Goal: Transaction & Acquisition: Purchase product/service

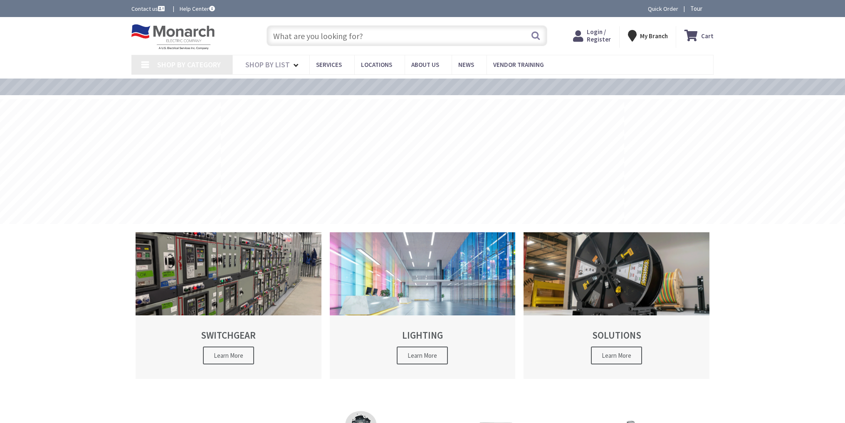
click at [782, 44] on div "Skip to Content Toggle Nav Search Cart My Cart Close" at bounding box center [422, 36] width 845 height 38
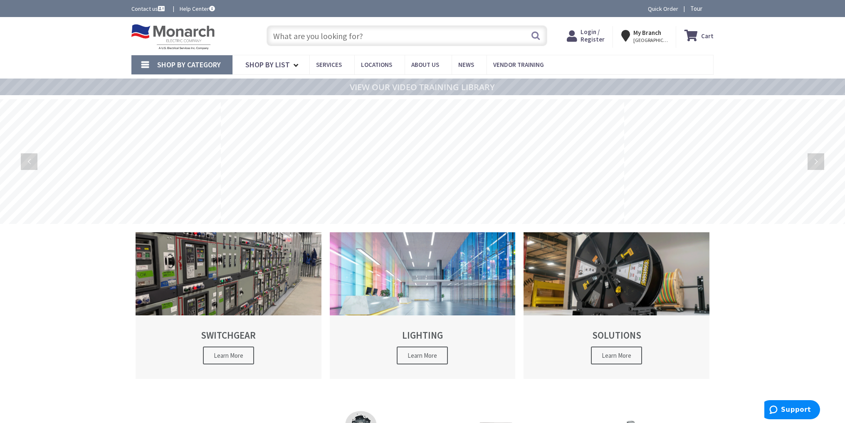
click at [774, 45] on div "Skip to Content Toggle Nav Search Cart My Cart Close" at bounding box center [422, 36] width 845 height 38
click at [567, 35] on icon at bounding box center [565, 35] width 14 height 15
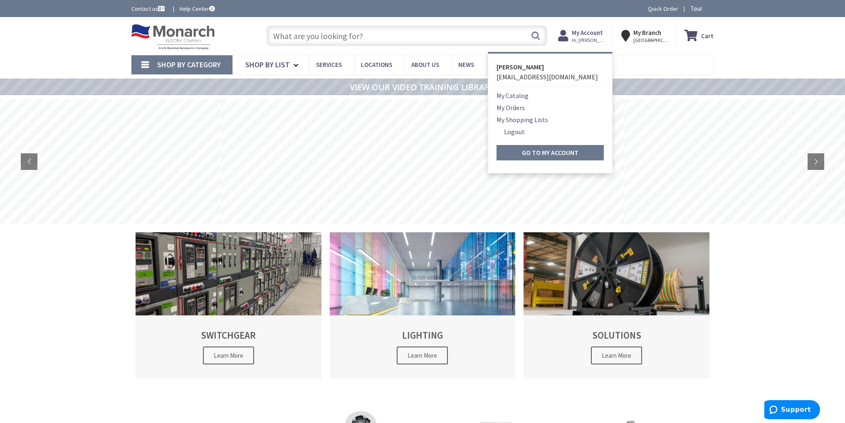
click at [521, 108] on link "My Orders" at bounding box center [511, 108] width 28 height 10
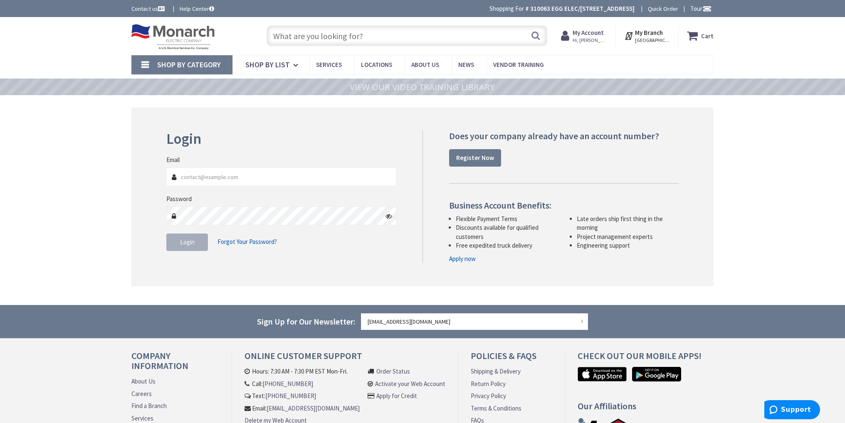
type input "Purchasing@eggelectric.com"
click at [178, 243] on button "Login" at bounding box center [187, 242] width 42 height 17
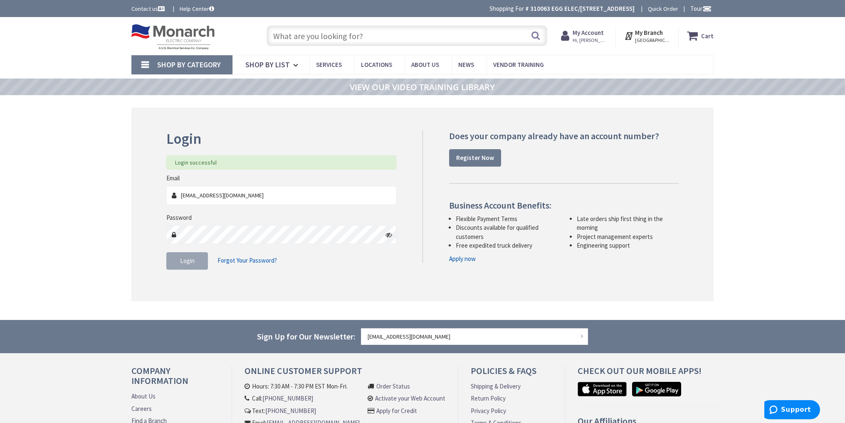
click at [319, 36] on input "text" at bounding box center [407, 35] width 281 height 21
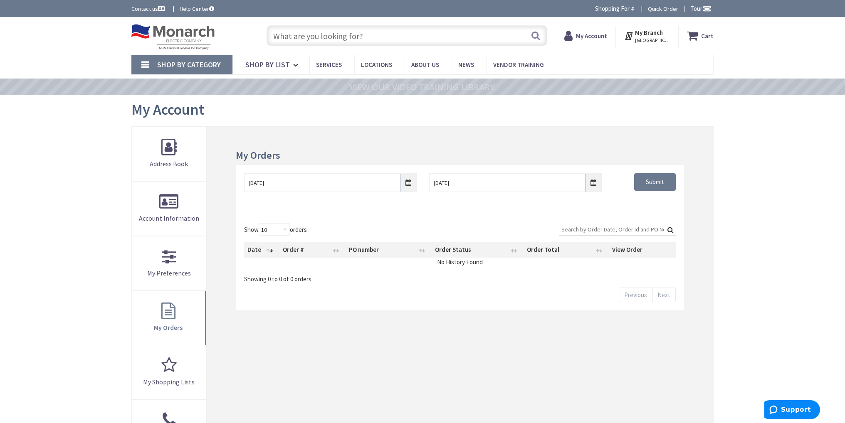
click at [319, 36] on input "text" at bounding box center [407, 35] width 281 height 21
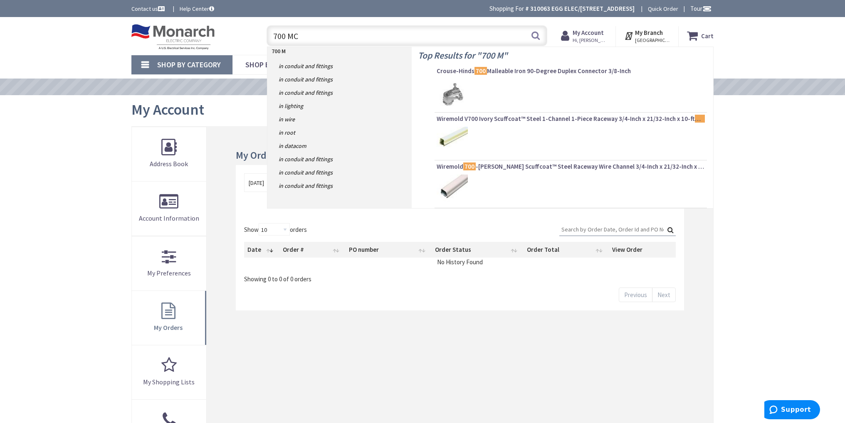
type input "700 MCM"
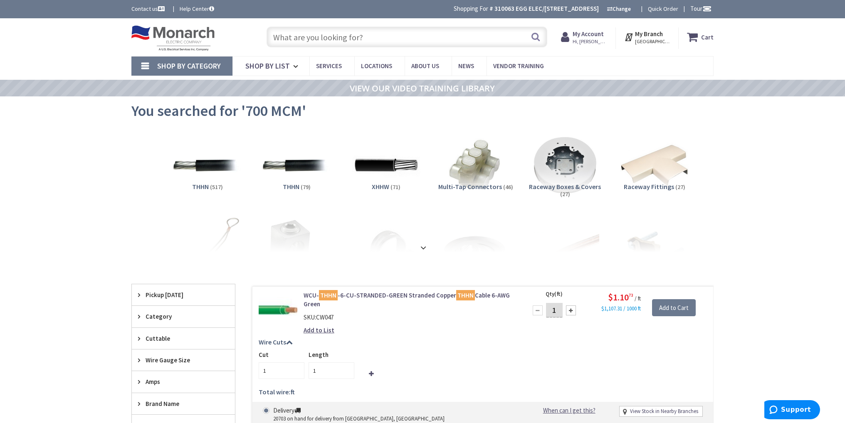
click at [156, 115] on span "You searched for '700 MCM'" at bounding box center [218, 110] width 175 height 19
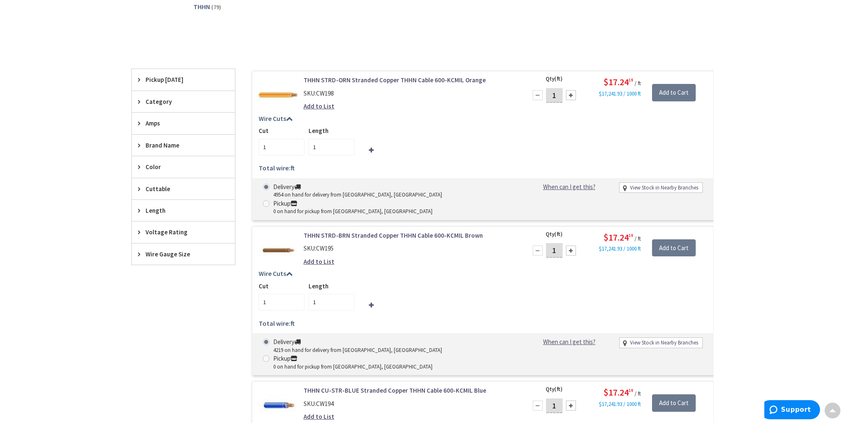
scroll to position [209, 0]
click at [162, 255] on span "Wire Gauge Size" at bounding box center [180, 254] width 68 height 9
click at [163, 356] on button "Show more" at bounding box center [183, 356] width 103 height 14
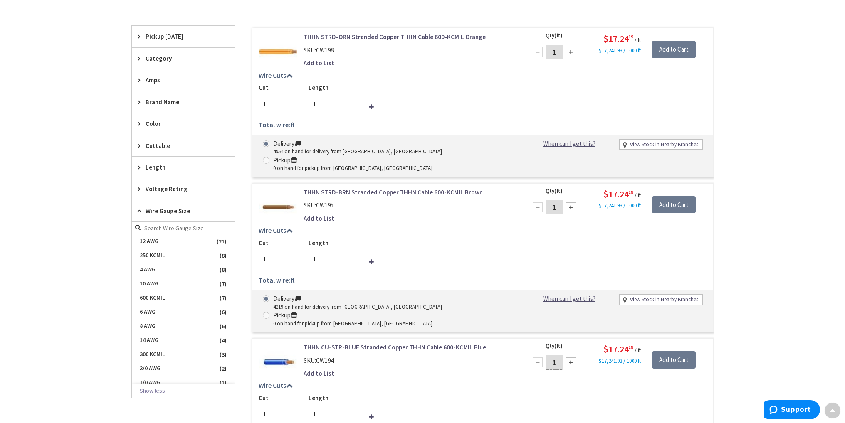
scroll to position [250, 0]
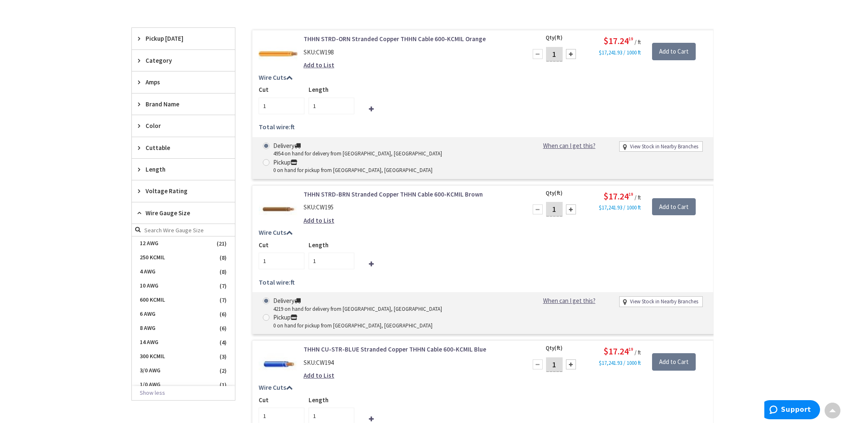
click at [94, 234] on div "Skip to Content Toggle Nav Search Cart My Cart Close" at bounding box center [422, 391] width 845 height 1246
click at [162, 392] on button "Show less" at bounding box center [183, 393] width 103 height 14
click at [127, 305] on main "Back THHN View Subcategories THHN (79) Clear all No Products Found We found a p…" at bounding box center [423, 350] width 624 height 948
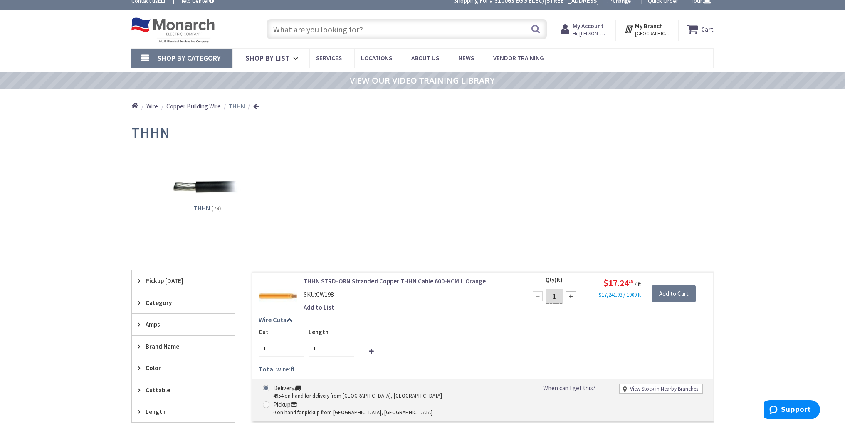
scroll to position [0, 0]
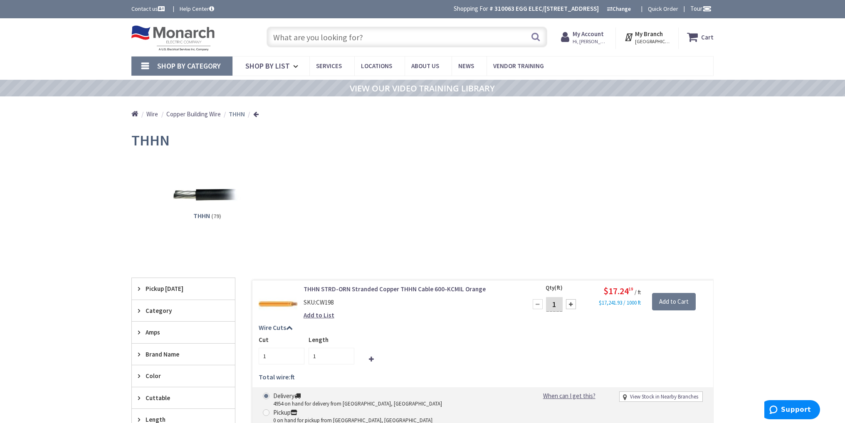
click at [390, 220] on div "THHN (79)" at bounding box center [422, 201] width 553 height 89
click at [373, 173] on div "THHN (79)" at bounding box center [422, 201] width 553 height 89
click at [236, 114] on strong "THHN" at bounding box center [237, 114] width 16 height 8
click at [333, 38] on input "text" at bounding box center [407, 37] width 281 height 21
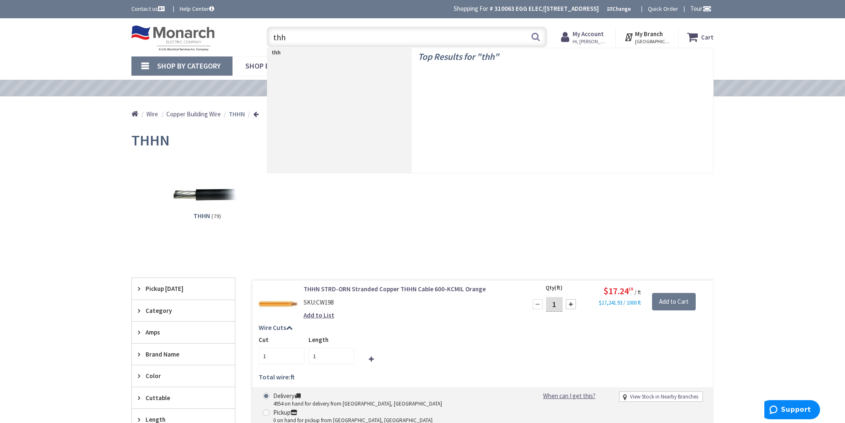
type input "thhn"
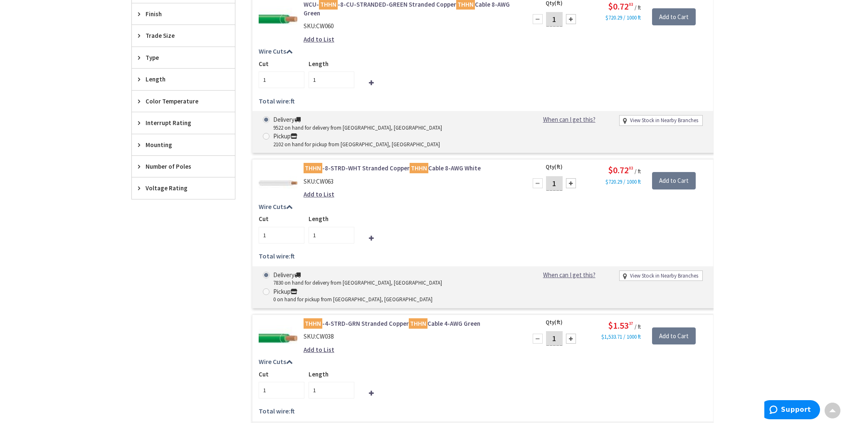
scroll to position [457, 0]
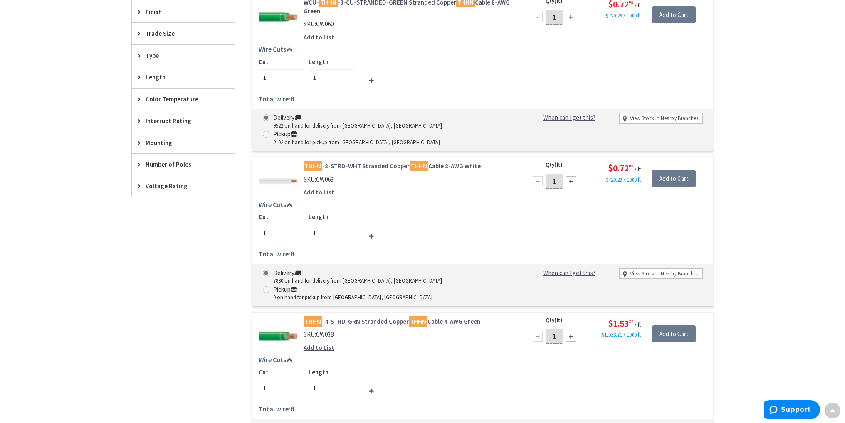
click at [185, 184] on span "Voltage Rating" at bounding box center [180, 186] width 68 height 9
click at [189, 184] on span "Voltage Rating" at bounding box center [180, 186] width 68 height 9
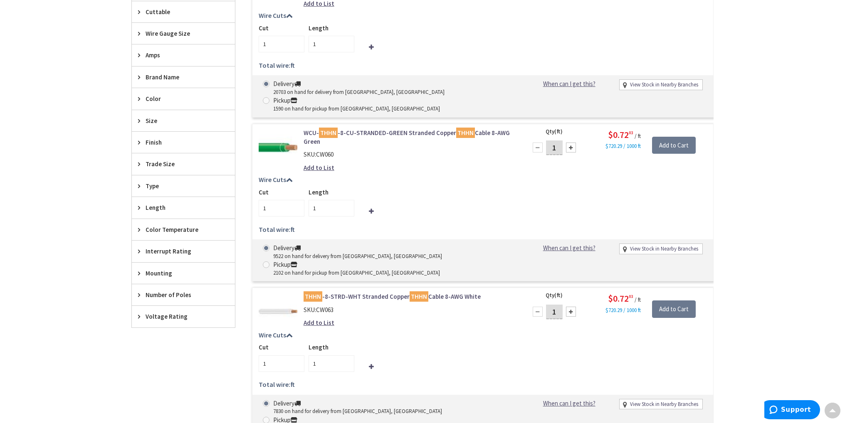
scroll to position [291, 0]
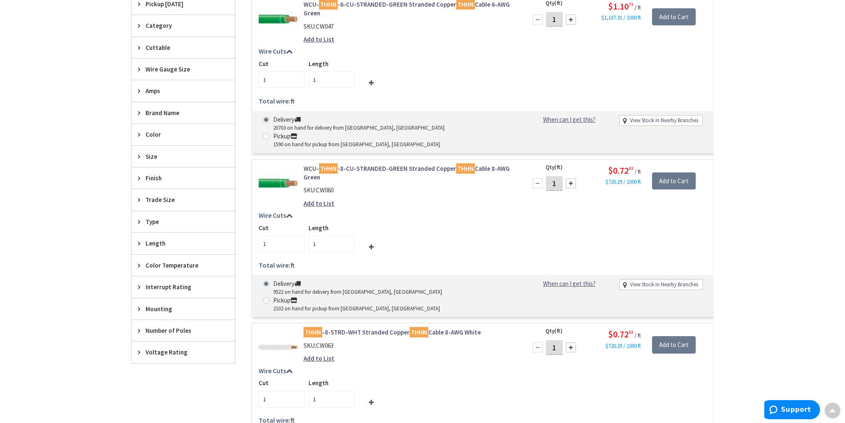
click at [173, 195] on span "Trade Size" at bounding box center [180, 199] width 68 height 9
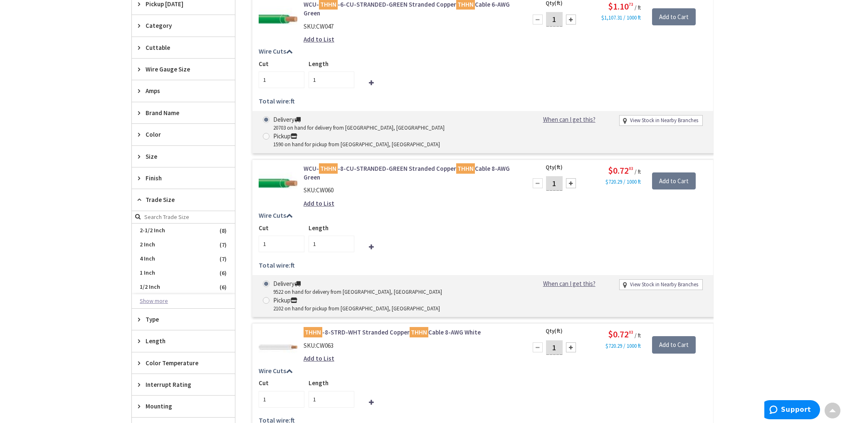
click at [153, 299] on button "Show more" at bounding box center [183, 301] width 103 height 14
click at [99, 228] on div "Skip to Content Toggle Nav Search Cart My Cart Close" at bounding box center [422, 366] width 845 height 1279
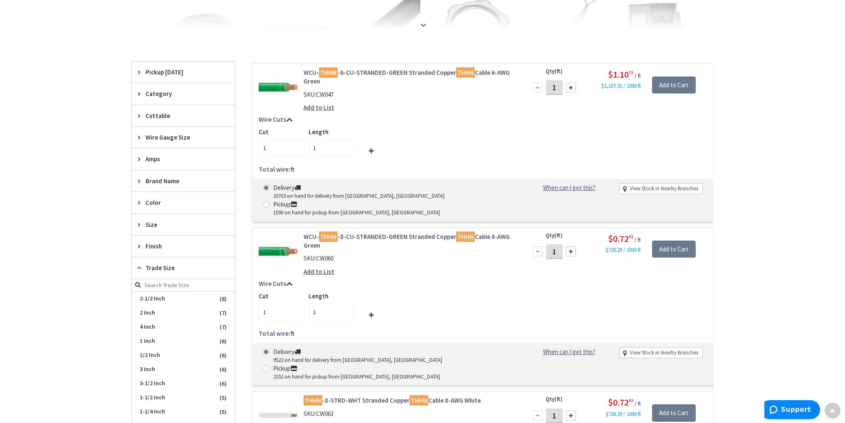
scroll to position [208, 0]
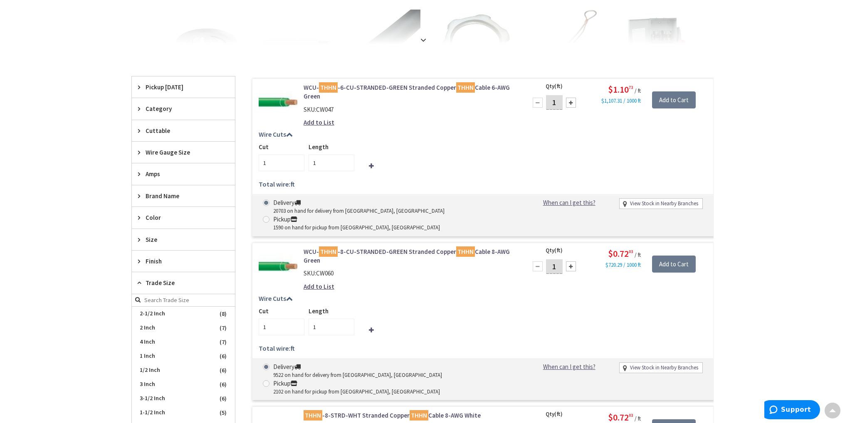
click at [156, 235] on span "Size" at bounding box center [180, 239] width 68 height 9
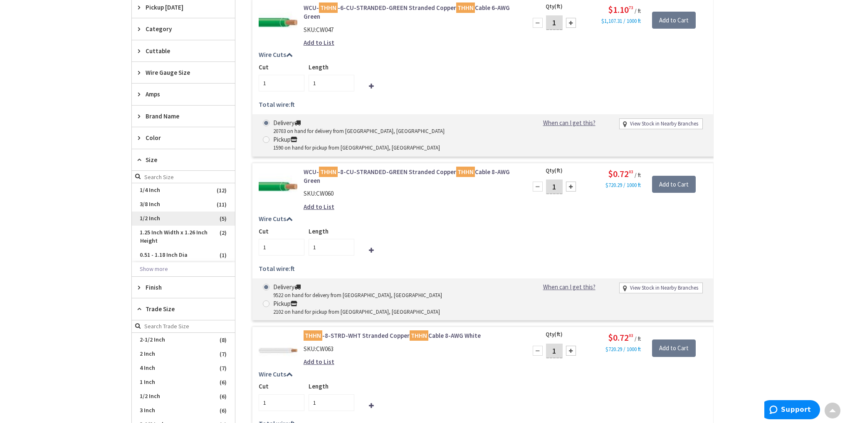
scroll to position [291, 0]
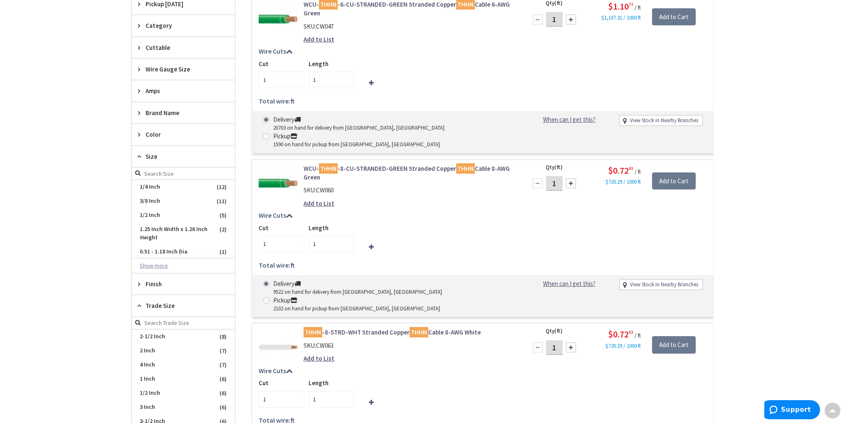
click at [176, 262] on button "Show more" at bounding box center [183, 266] width 103 height 14
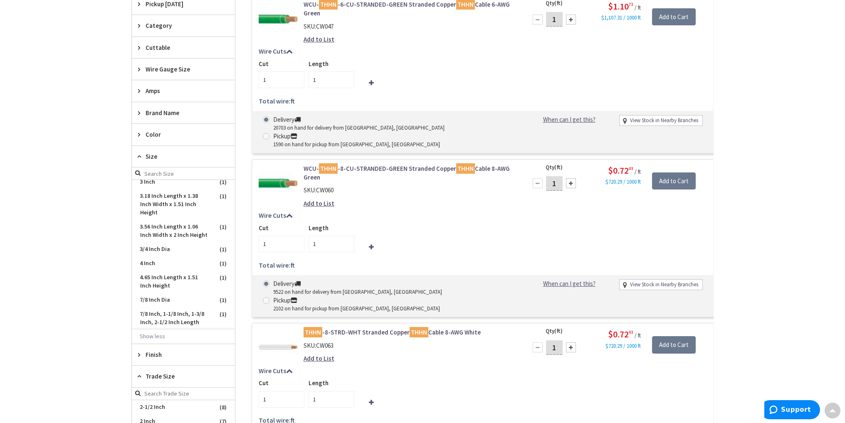
scroll to position [496, 0]
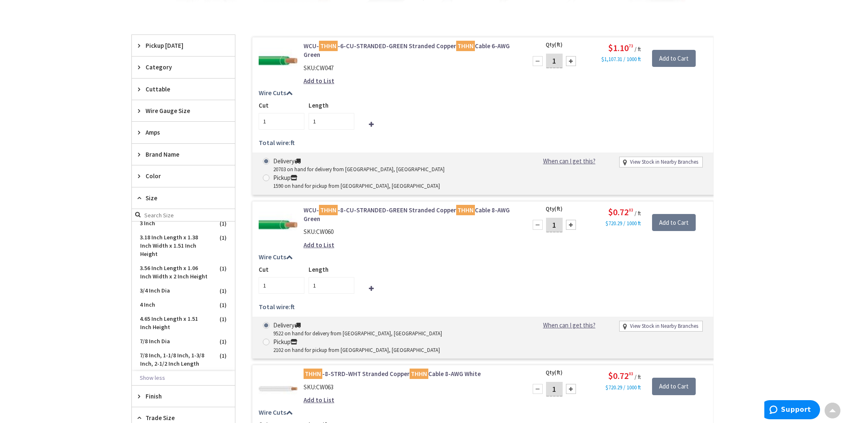
click at [113, 255] on main "You searched for 'Thhn' View Subcategories THHN (517) THHN (79) XHHW (71) (46)" at bounding box center [423, 352] width 624 height 1010
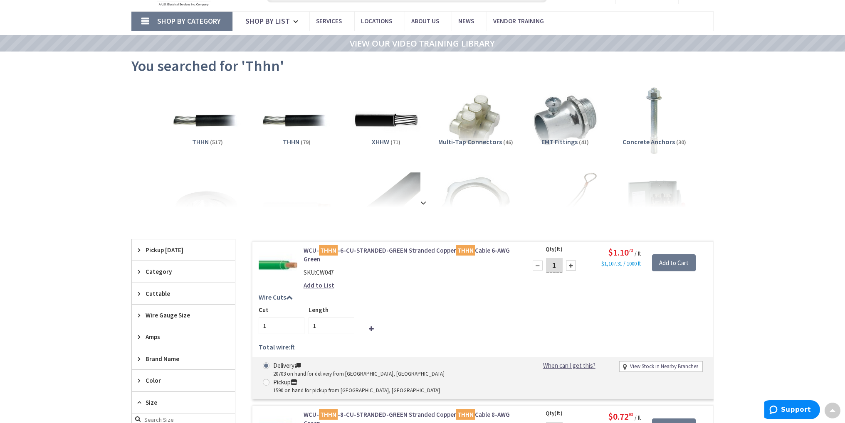
scroll to position [0, 0]
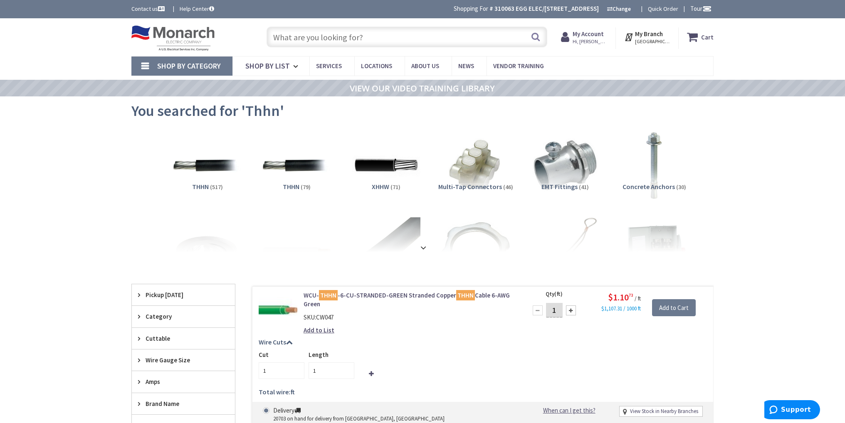
click at [190, 165] on img at bounding box center [207, 165] width 75 height 75
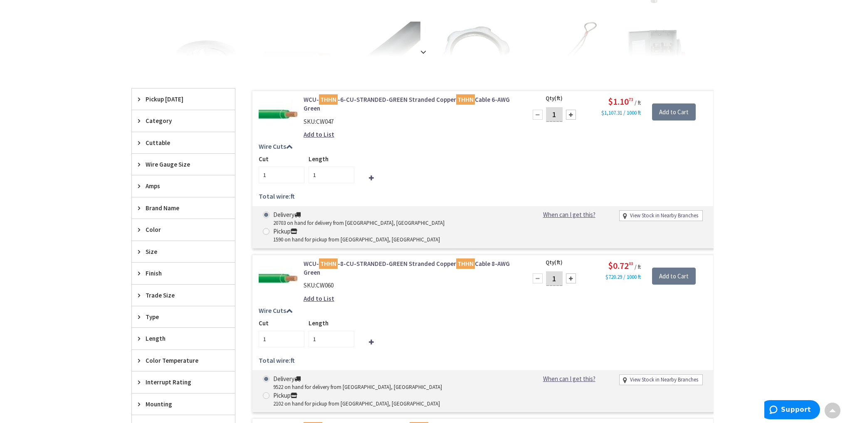
scroll to position [191, 0]
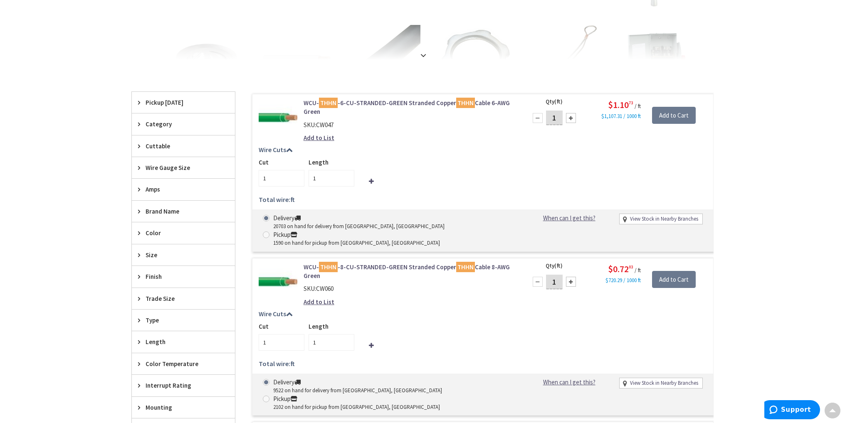
click at [165, 254] on span "Size" at bounding box center [180, 255] width 68 height 9
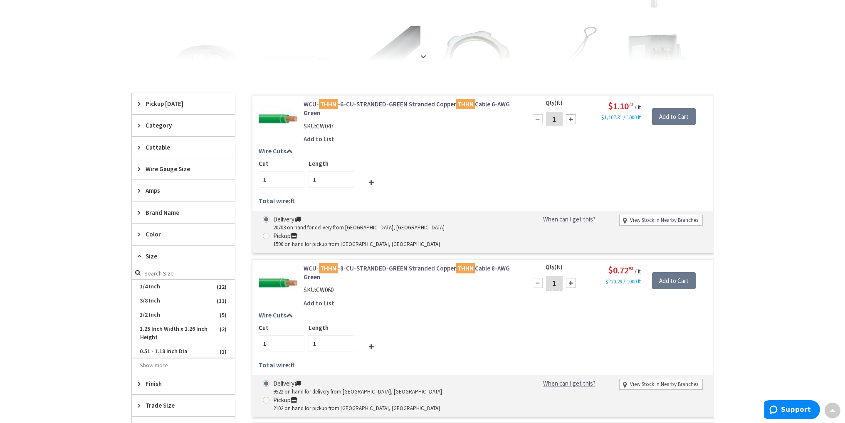
scroll to position [193, 0]
click at [169, 252] on span "Size" at bounding box center [180, 255] width 68 height 9
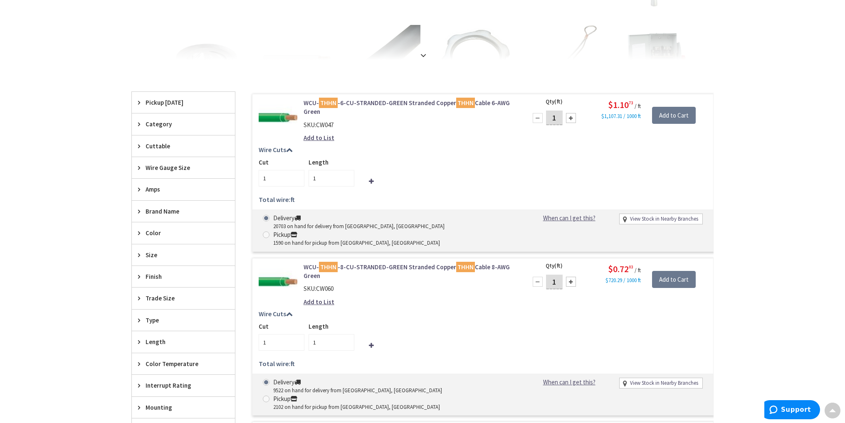
click at [190, 162] on div "Wire Gauge Size" at bounding box center [183, 167] width 103 height 21
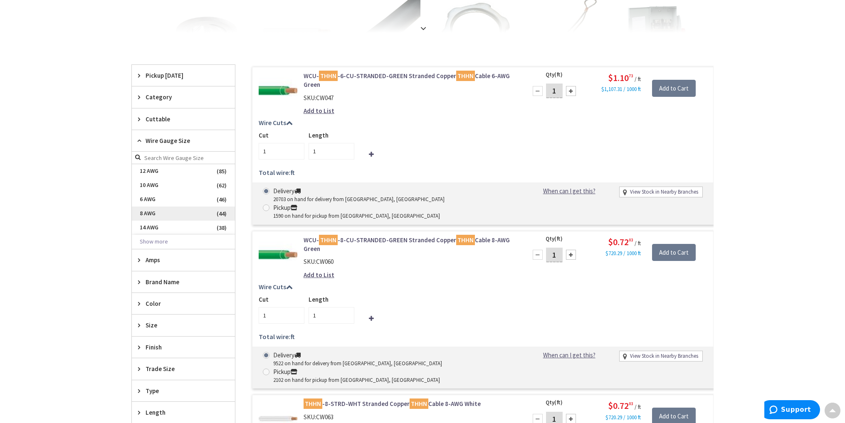
scroll to position [234, 0]
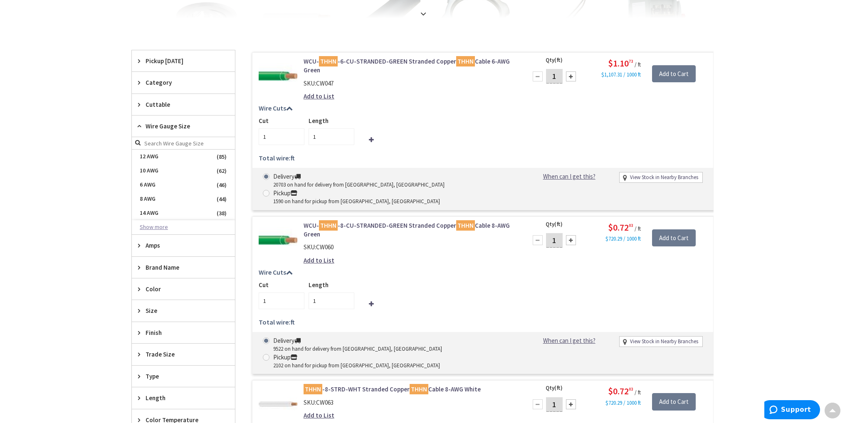
click at [164, 225] on button "Show more" at bounding box center [183, 227] width 103 height 14
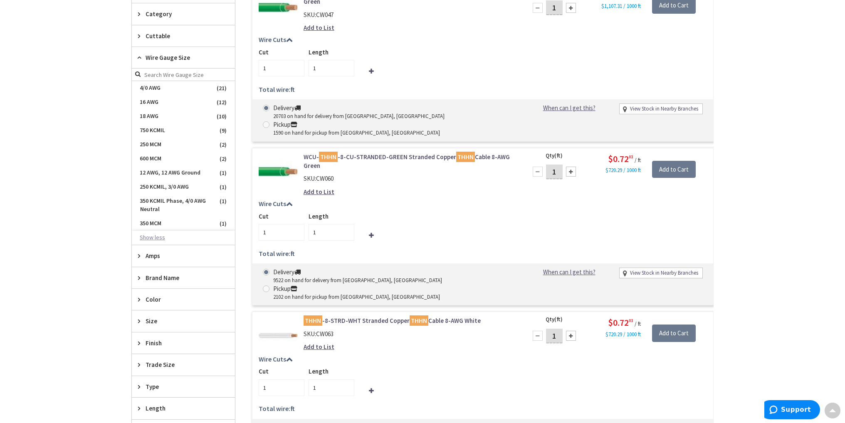
scroll to position [317, 0]
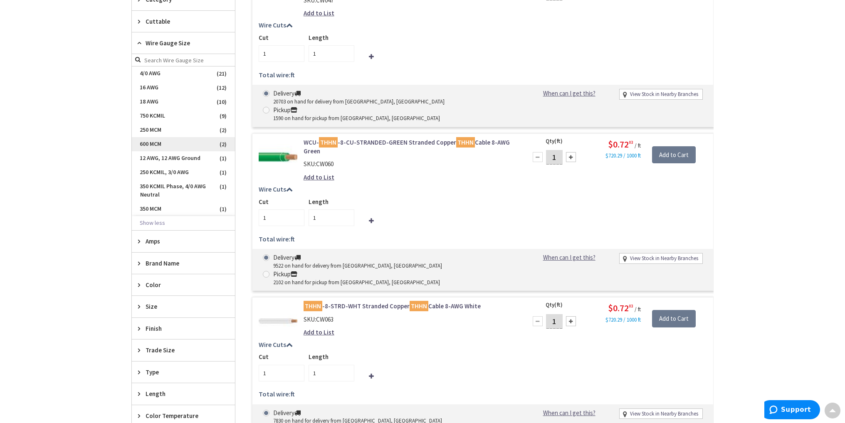
click at [184, 141] on span "600 MCM" at bounding box center [183, 144] width 103 height 14
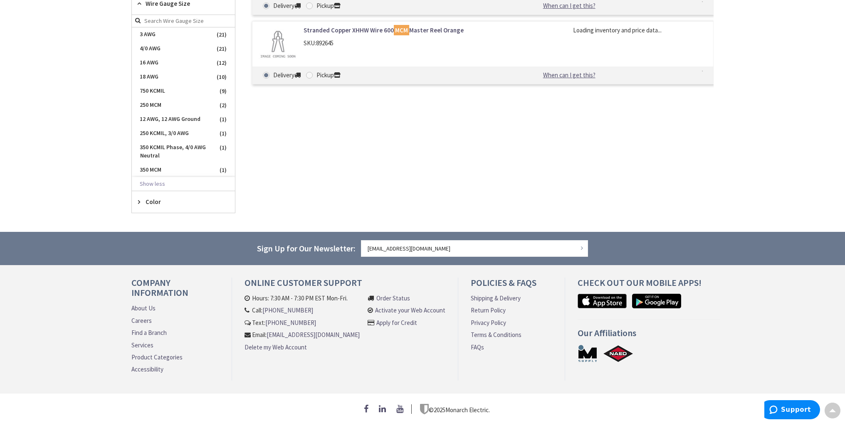
scroll to position [267, 0]
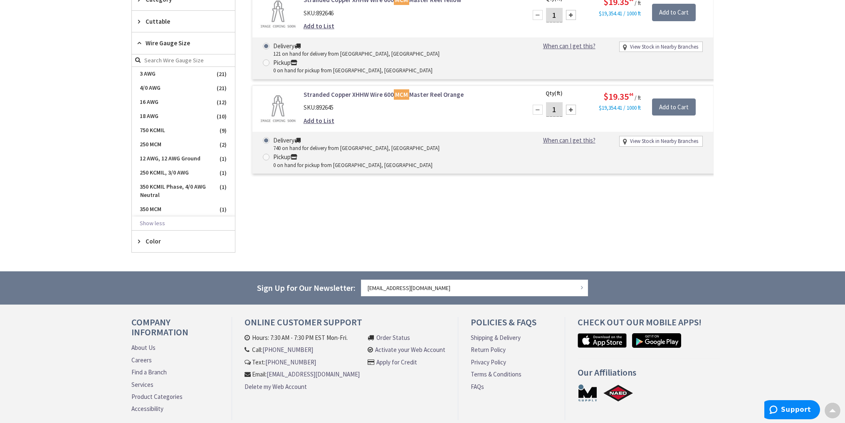
click at [409, 173] on div "Stranded Copper XHHW Wire 600 MCM Master Reel Yellow SKU: 892646 Add to List Qt…" at bounding box center [474, 121] width 478 height 264
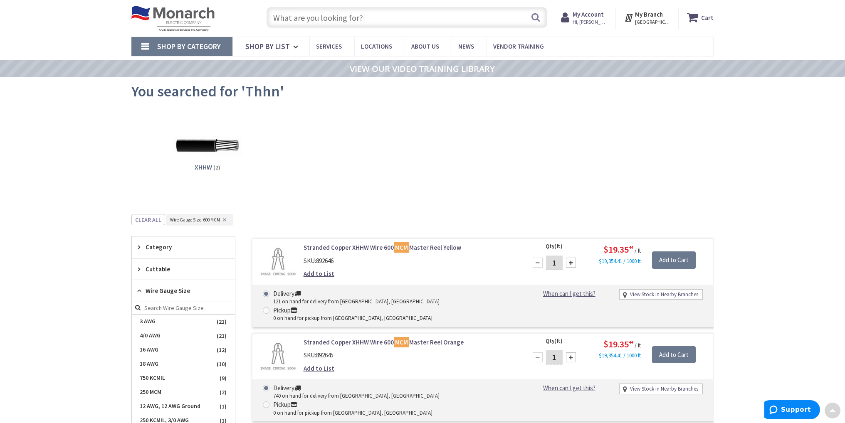
scroll to position [0, 0]
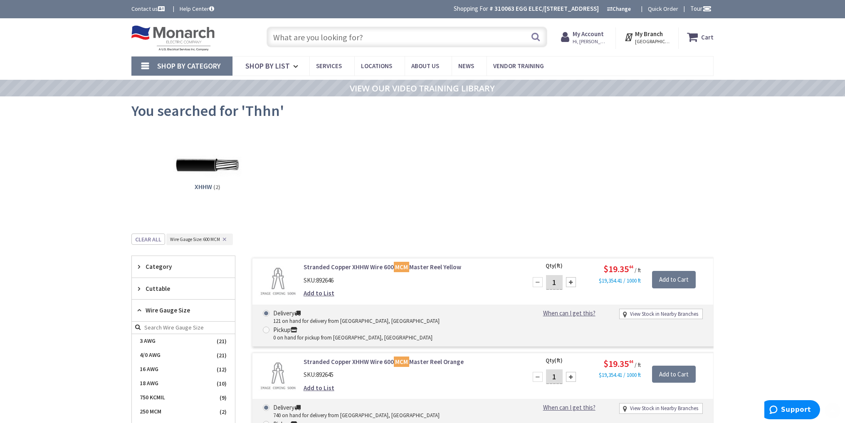
click at [386, 190] on div "XHHW (2)" at bounding box center [422, 172] width 553 height 89
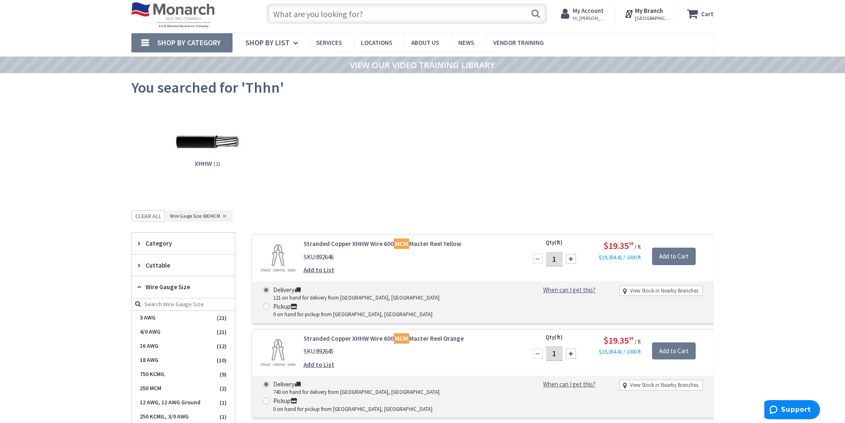
scroll to position [42, 0]
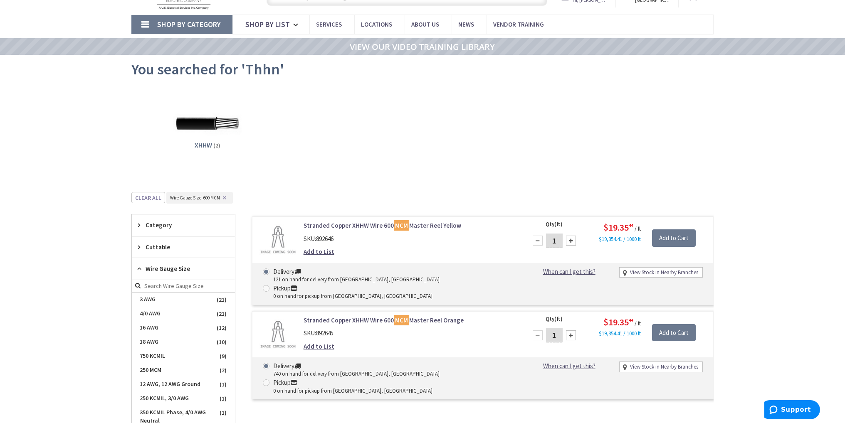
click at [389, 151] on div "XHHW (2)" at bounding box center [422, 130] width 553 height 89
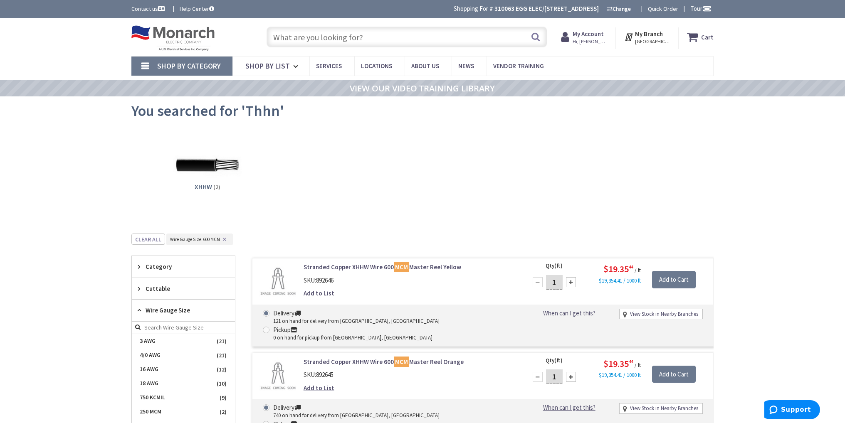
scroll to position [0, 0]
click at [333, 32] on input "text" at bounding box center [407, 37] width 281 height 21
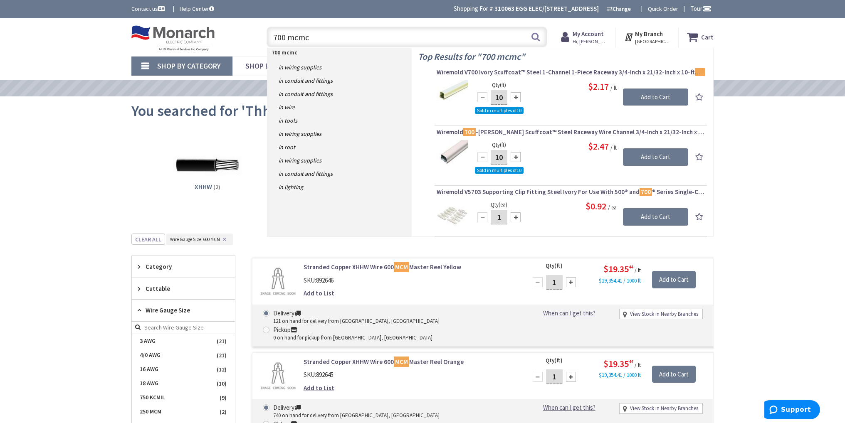
type input "700 mcm"
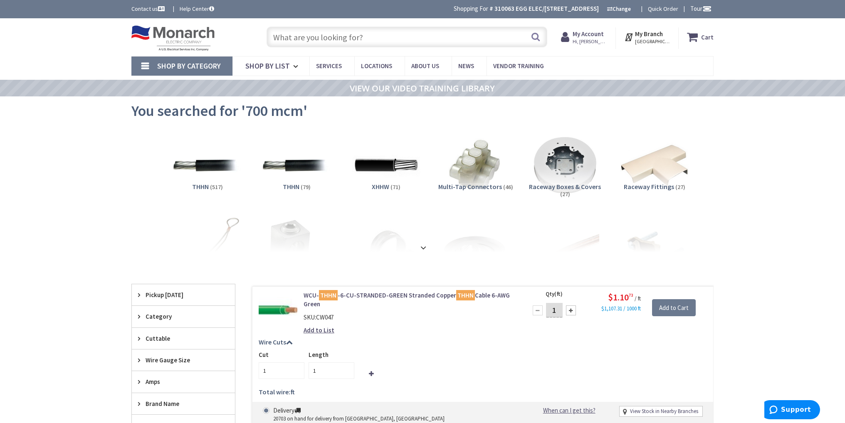
click at [232, 109] on span "You searched for '700 mcm'" at bounding box center [219, 110] width 176 height 19
